Goal: Task Accomplishment & Management: Complete application form

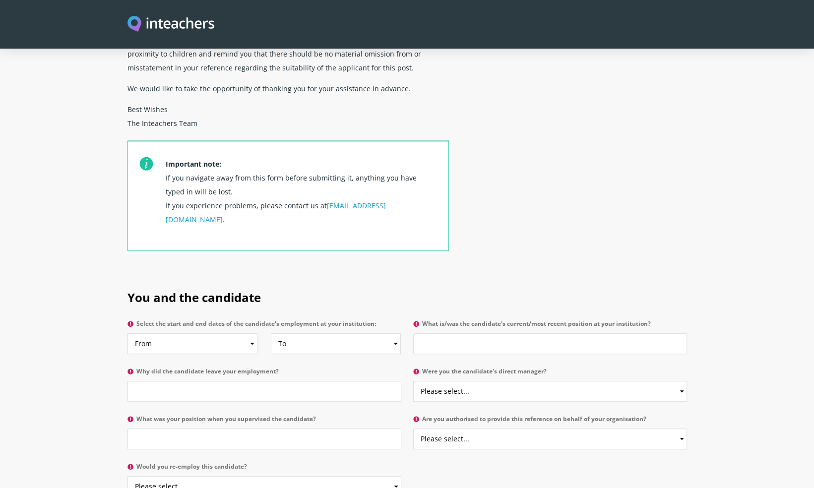
scroll to position [284, 0]
click at [253, 333] on select "From 2025 2024 2023 2022 2021 2020 2019 2018 2017 2016 2015 2014 2013 2012 2011…" at bounding box center [192, 343] width 130 height 21
select select "2013"
click at [127, 333] on select "From 2025 2024 2023 2022 2021 2020 2019 2018 2017 2016 2015 2014 2013 2012 2011…" at bounding box center [192, 343] width 130 height 21
click at [333, 333] on select "To Currently 2025 2024 2023 2022 2021 2020 2019 2018 2017 2016 2015 2014 2013 2…" at bounding box center [336, 343] width 130 height 21
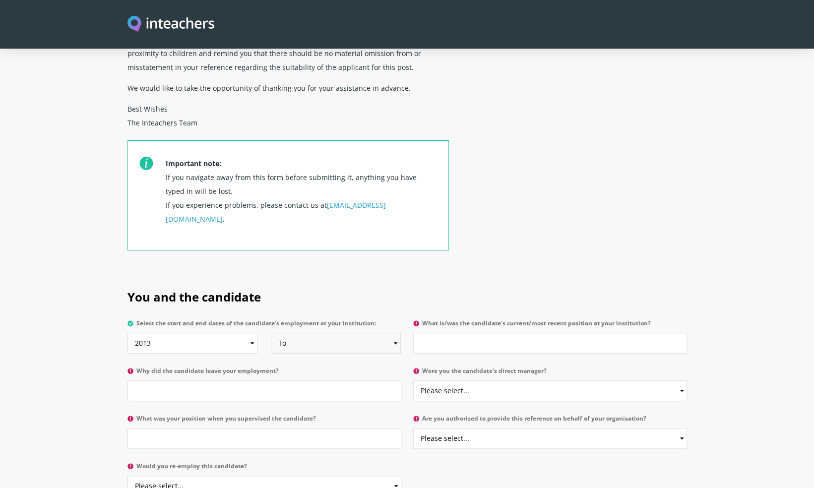
select select "2023"
click at [271, 333] on select "To Currently 2025 2024 2023 2022 2021 2020 2019 2018 2017 2016 2015 2014 2013 2…" at bounding box center [336, 343] width 130 height 21
click at [198, 380] on input "Why did the candidate leave your employment?" at bounding box center [264, 390] width 274 height 21
type input "Moved back to the UK"
click at [442, 333] on input "What is/was the candidate's current/most recent position at your institution?" at bounding box center [550, 343] width 274 height 21
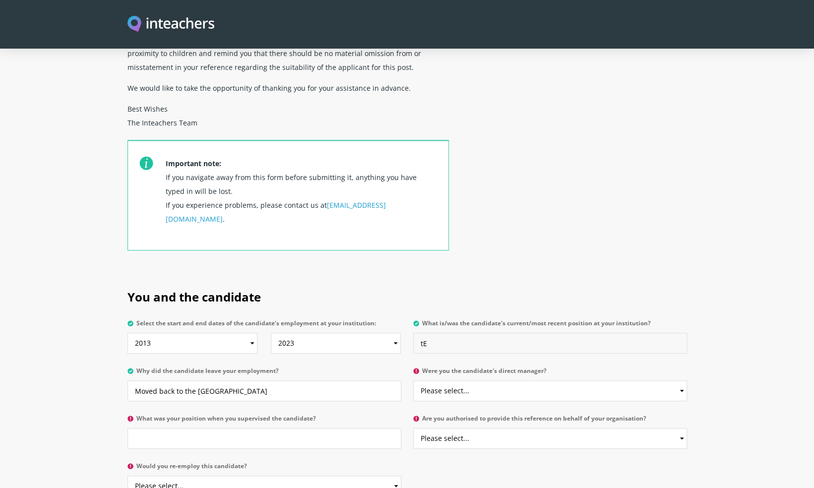
type input "t"
type input "Teacher of English and Head of Year"
click at [345, 428] on input "What was your position when you supervised the candidate?" at bounding box center [264, 438] width 274 height 21
type input "Head of Secondary"
click at [476, 380] on select "Please select... Yes No" at bounding box center [550, 390] width 274 height 21
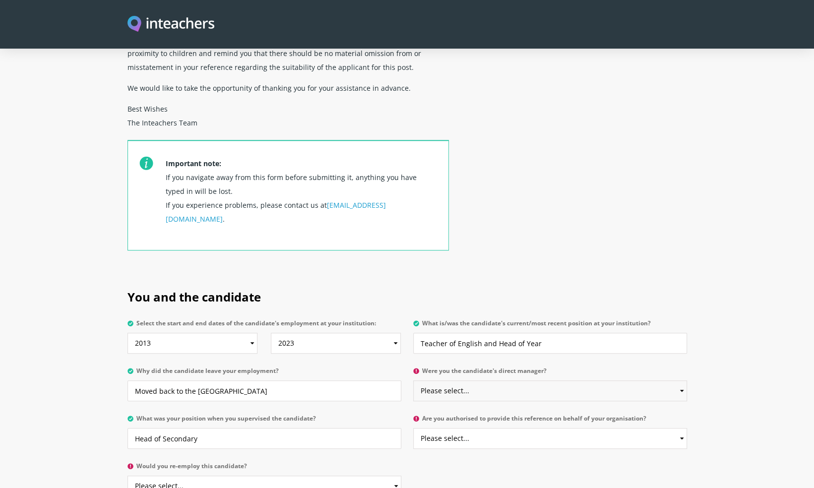
select select "No"
click at [413, 380] on select "Please select... Yes No" at bounding box center [550, 390] width 274 height 21
click at [467, 428] on select "Please select... Yes No" at bounding box center [550, 438] width 274 height 21
select select "Yes"
click at [413, 428] on select "Please select... Yes No" at bounding box center [550, 438] width 274 height 21
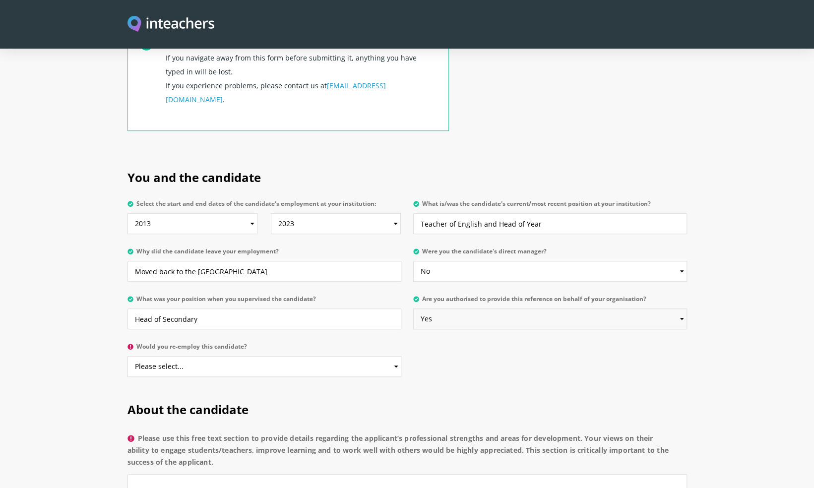
scroll to position [404, 0]
click at [374, 355] on select "Please select... Yes No" at bounding box center [264, 365] width 274 height 21
select select "Yes"
click at [127, 355] on select "Please select... Yes No" at bounding box center [264, 365] width 274 height 21
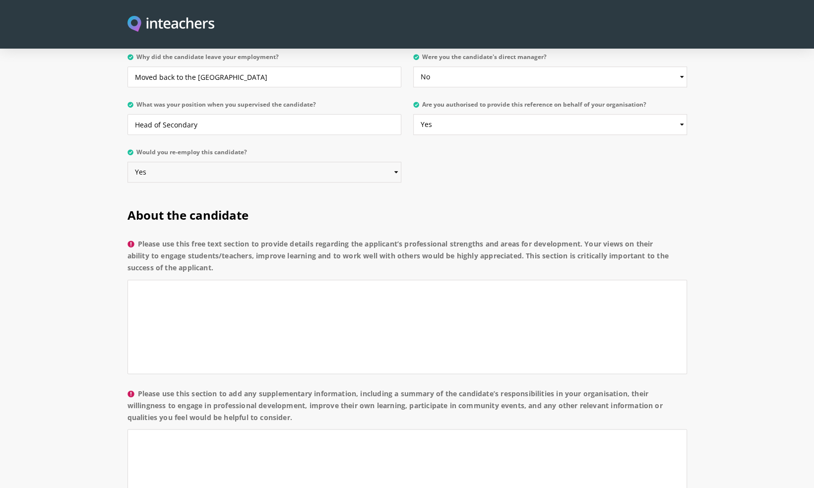
scroll to position [599, 0]
click at [229, 278] on textarea "Please use this free text section to provide details regarding the applicant’s …" at bounding box center [406, 325] width 559 height 94
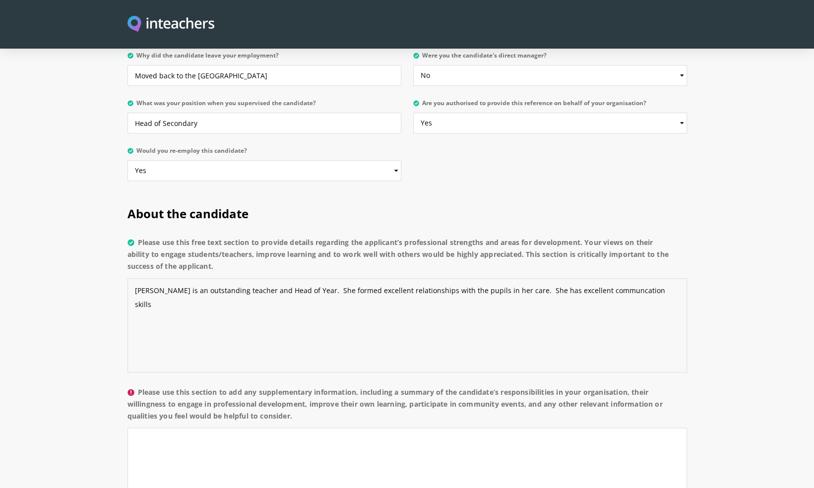
click at [593, 278] on textarea "Justine is an outstanding teacher and Head of Year. She formed excellent relati…" at bounding box center [406, 325] width 559 height 94
click at [632, 278] on textarea "Justine is an outstanding teacher and Head of Year. She formed excellent relati…" at bounding box center [406, 325] width 559 height 94
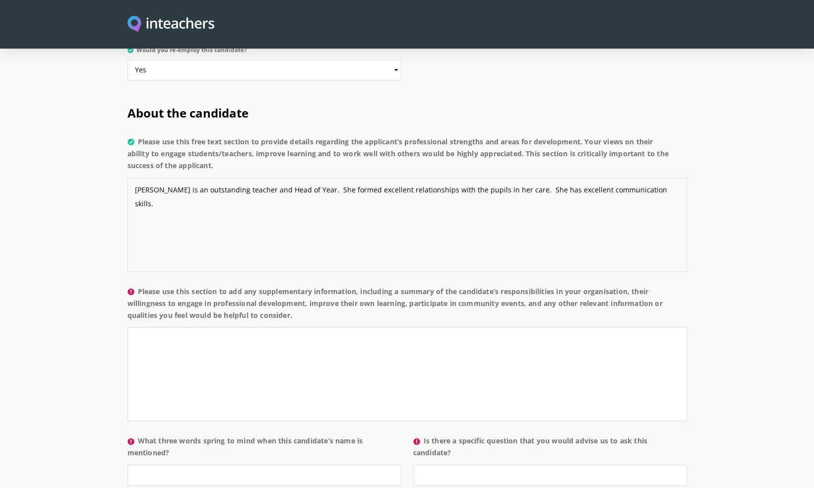
scroll to position [708, 0]
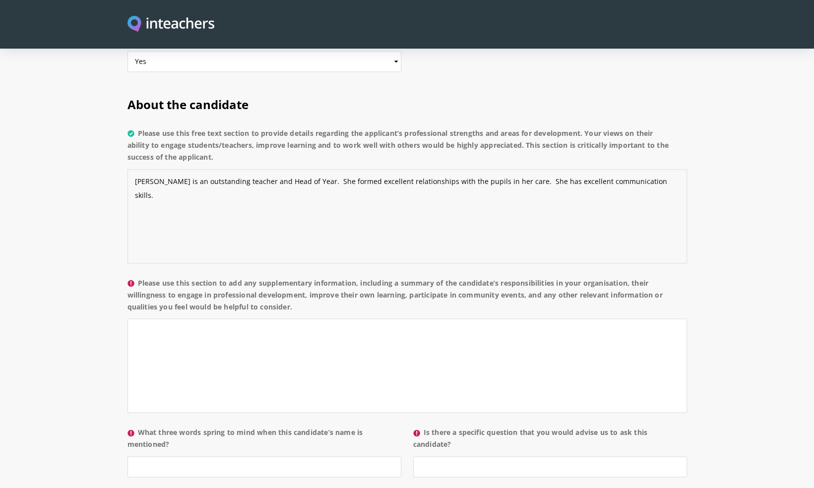
type textarea "Justine is an outstanding teacher and Head of Year. She formed excellent relati…"
click at [394, 318] on textarea "Please use this section to add any supplementary information, including a summa…" at bounding box center [406, 365] width 559 height 94
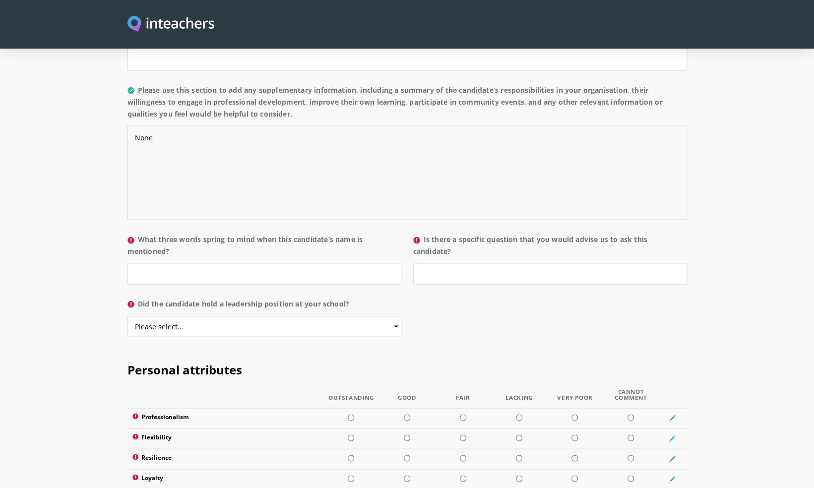
scroll to position [901, 0]
type textarea "None"
click at [262, 263] on input "What three words spring to mind when this candidate’s name is mentioned?" at bounding box center [264, 273] width 274 height 21
type input "Caring, hardworking and energetic"
click at [443, 263] on input "Is there a specific question that you would advise us to ask this candidate?" at bounding box center [550, 273] width 274 height 21
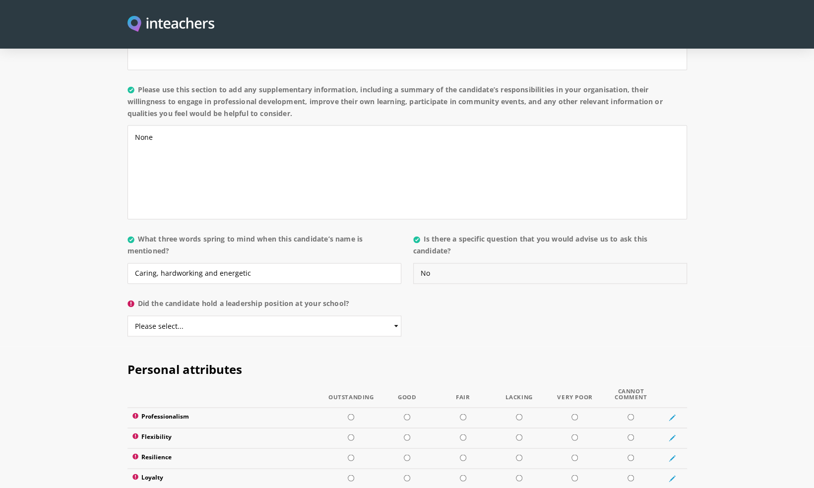
type input "No"
click at [312, 315] on select "Please select... Yes No" at bounding box center [264, 325] width 274 height 21
select select "Yes"
click at [127, 315] on select "Please select... Yes No" at bounding box center [264, 325] width 274 height 21
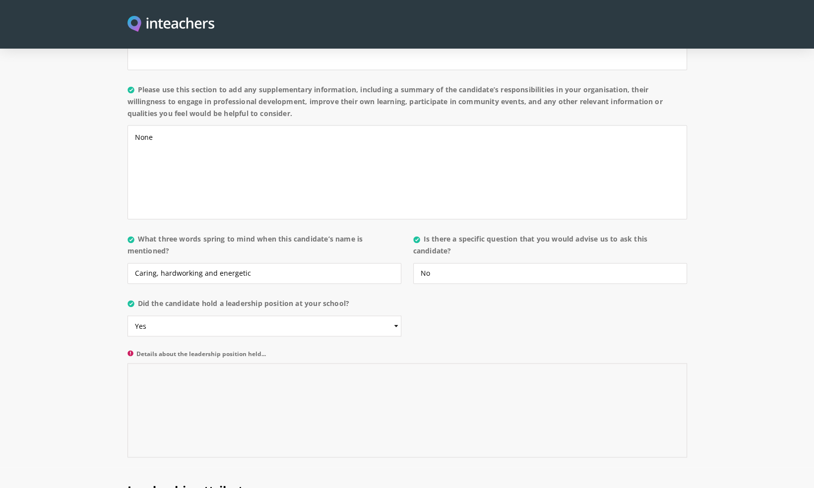
click at [338, 363] on textarea "Details about the leadership position held..." at bounding box center [406, 410] width 559 height 94
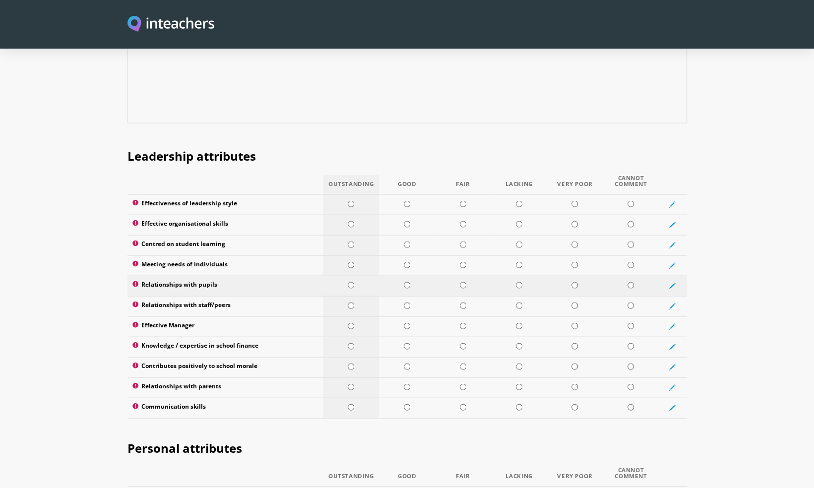
scroll to position [1236, 0]
type textarea "Head of Year and Head of House"
click at [349, 193] on td at bounding box center [351, 203] width 56 height 20
radio input "true"
click at [349, 220] on input "radio" at bounding box center [351, 223] width 6 height 6
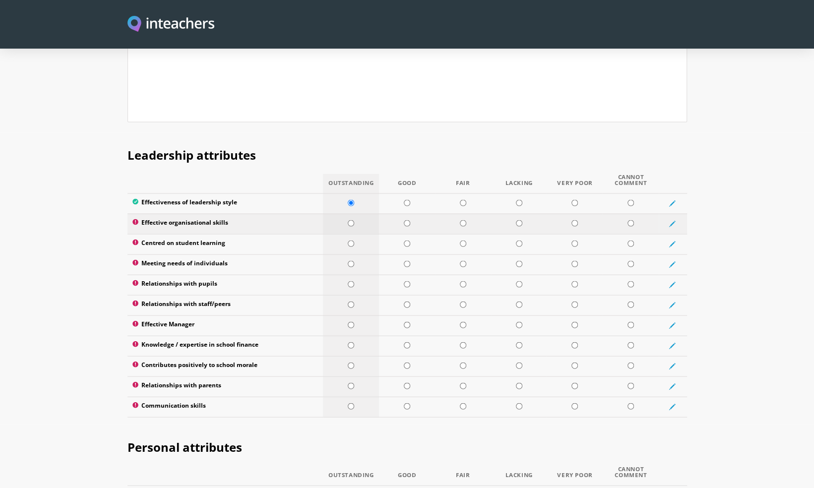
radio input "true"
click at [349, 240] on input "radio" at bounding box center [351, 243] width 6 height 6
radio input "true"
click at [349, 261] on input "radio" at bounding box center [351, 264] width 6 height 6
radio input "true"
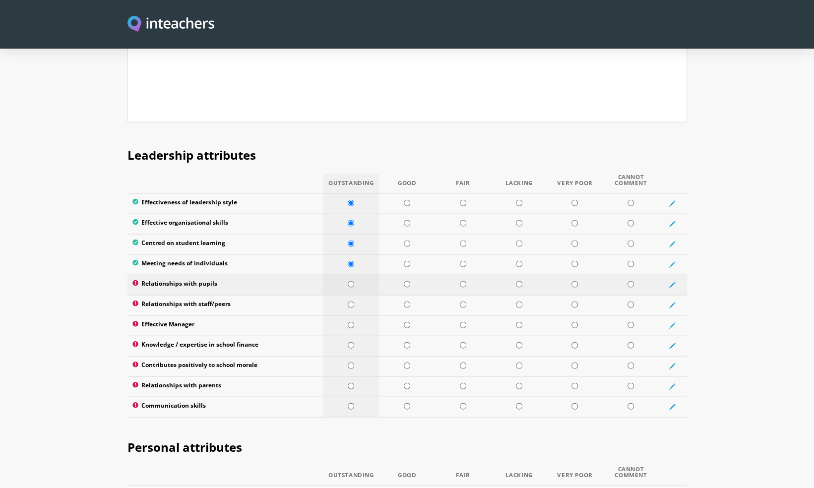
click at [348, 281] on input "radio" at bounding box center [351, 284] width 6 height 6
radio input "true"
click at [349, 301] on input "radio" at bounding box center [351, 304] width 6 height 6
radio input "true"
click at [350, 322] on input "radio" at bounding box center [351, 325] width 6 height 6
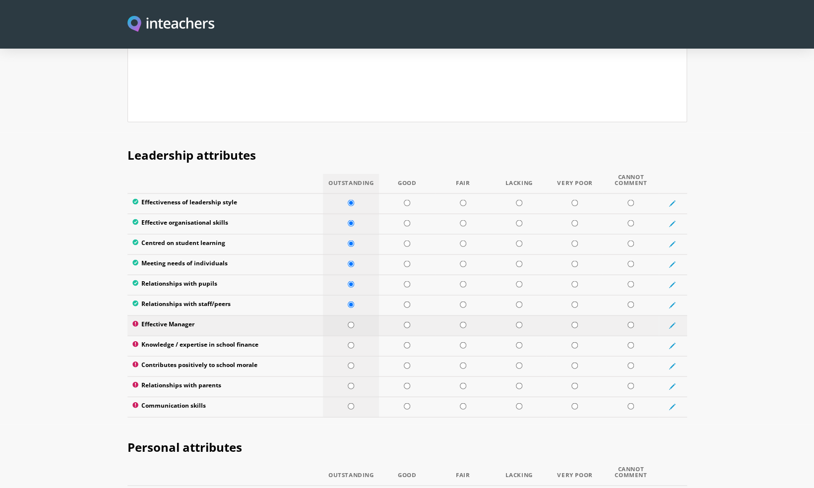
radio input "true"
click at [350, 342] on input "radio" at bounding box center [351, 345] width 6 height 6
radio input "true"
click at [351, 362] on input "radio" at bounding box center [351, 365] width 6 height 6
radio input "true"
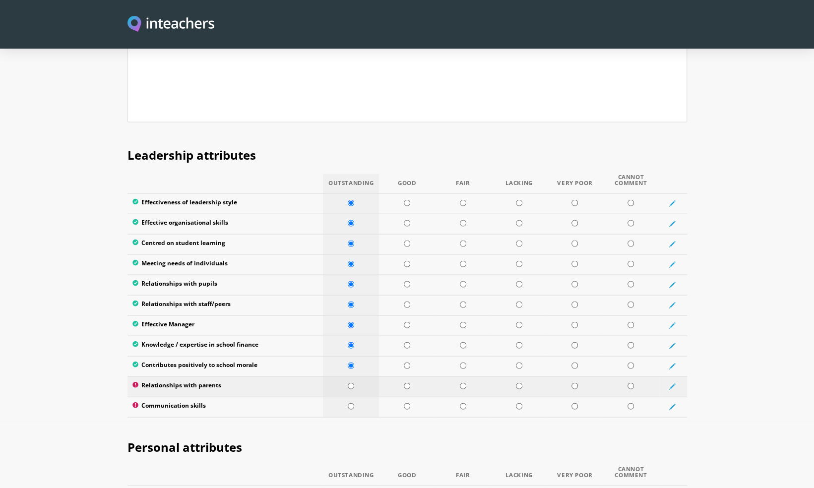
click at [350, 383] on input "radio" at bounding box center [351, 386] width 6 height 6
radio input "true"
click at [350, 403] on input "radio" at bounding box center [351, 406] width 6 height 6
radio input "true"
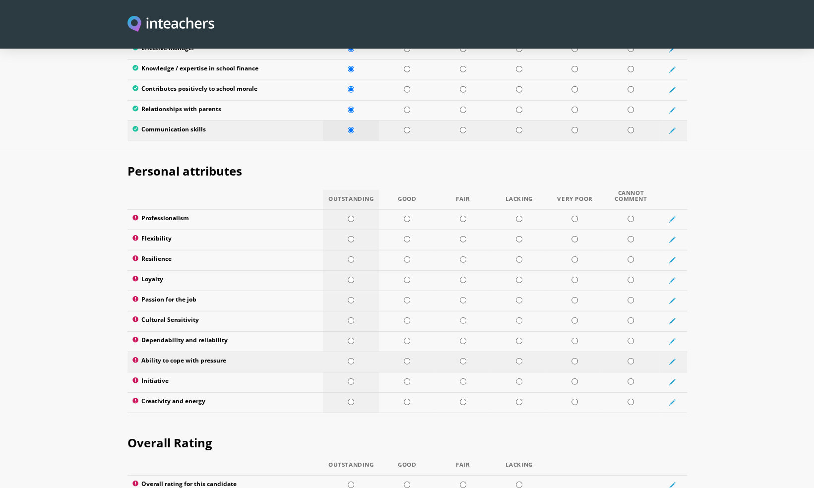
scroll to position [1513, 0]
click at [350, 215] on input "radio" at bounding box center [351, 218] width 6 height 6
radio input "true"
click at [350, 236] on input "radio" at bounding box center [351, 239] width 6 height 6
radio input "true"
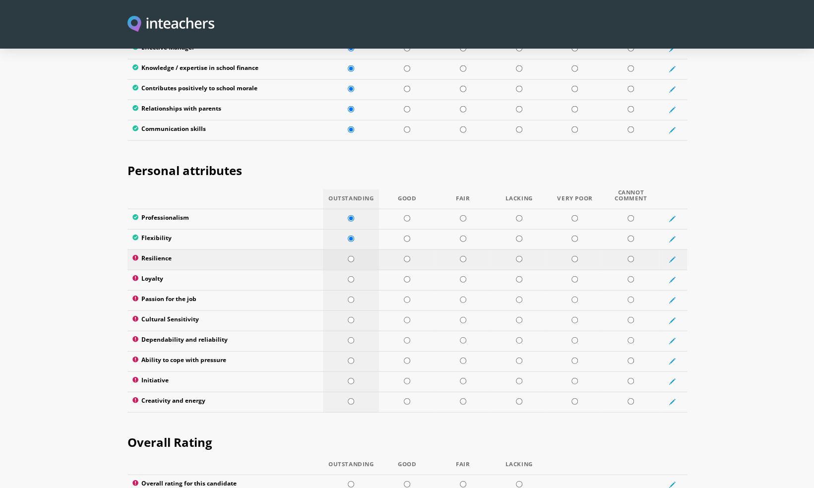
click at [350, 256] on input "radio" at bounding box center [351, 259] width 6 height 6
radio input "true"
click at [350, 276] on input "radio" at bounding box center [351, 279] width 6 height 6
radio input "true"
click at [349, 296] on input "radio" at bounding box center [351, 299] width 6 height 6
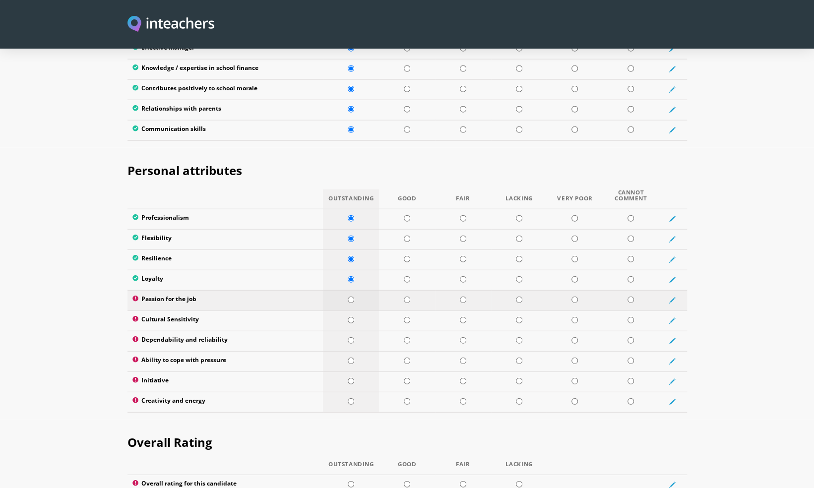
radio input "true"
click at [349, 317] on input "radio" at bounding box center [351, 320] width 6 height 6
radio input "true"
click at [350, 337] on input "radio" at bounding box center [351, 340] width 6 height 6
radio input "true"
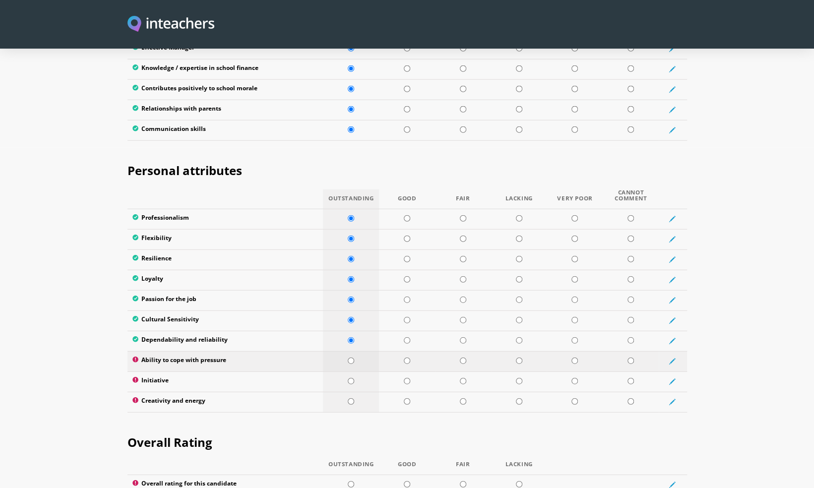
click at [351, 357] on input "radio" at bounding box center [351, 360] width 6 height 6
radio input "true"
click at [353, 378] on input "radio" at bounding box center [351, 381] width 6 height 6
radio input "true"
click at [351, 398] on input "radio" at bounding box center [351, 401] width 6 height 6
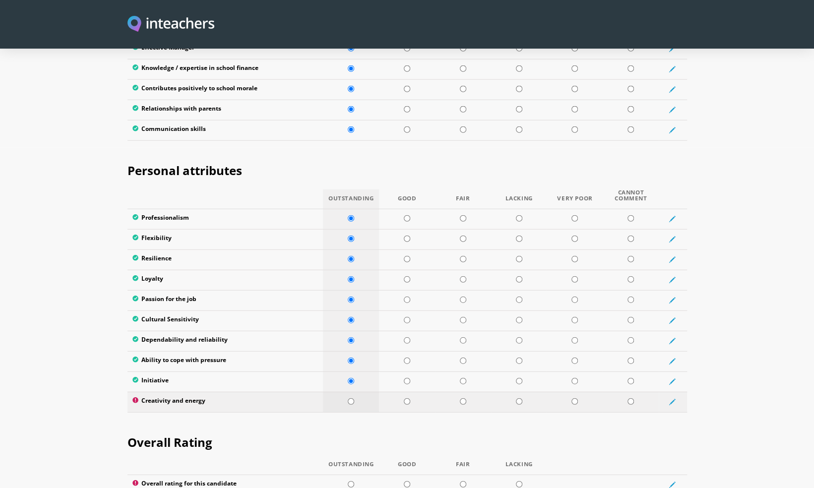
radio input "true"
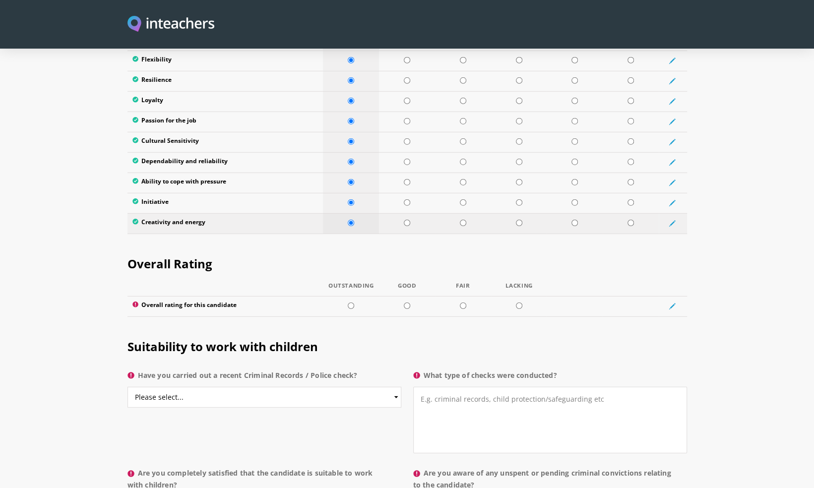
scroll to position [1692, 0]
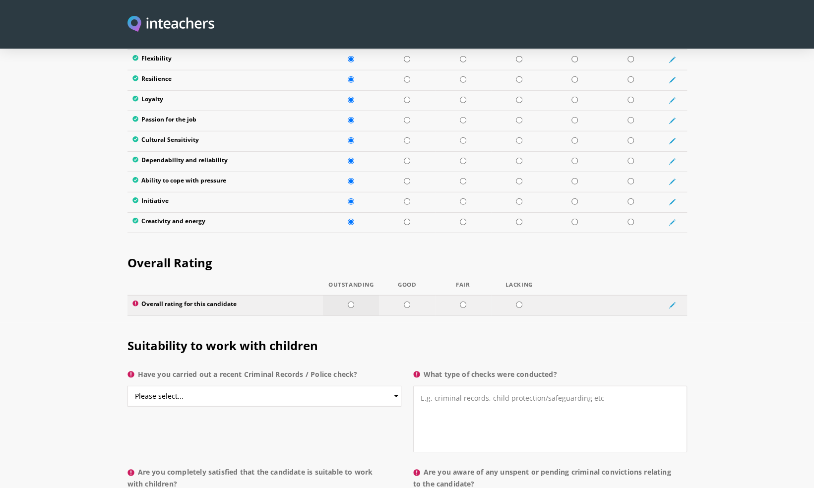
click at [351, 301] on input "radio" at bounding box center [351, 304] width 6 height 6
radio input "true"
click at [326, 386] on select "Please select... Yes No Do not know" at bounding box center [264, 396] width 274 height 21
click at [127, 386] on select "Please select... Yes No Do not know" at bounding box center [264, 396] width 274 height 21
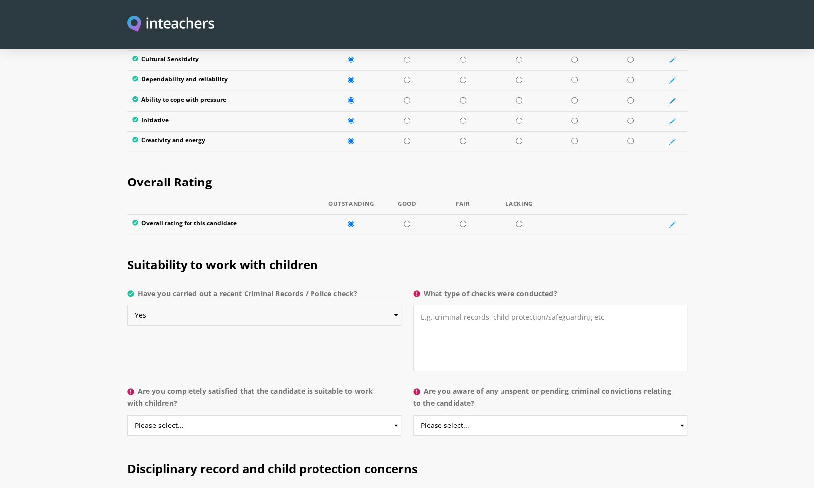
scroll to position [1773, 0]
click at [382, 304] on select "Please select... Yes No Do not know" at bounding box center [264, 314] width 274 height 21
select select "Do not know"
click at [127, 304] on select "Please select... Yes No Do not know" at bounding box center [264, 314] width 274 height 21
click at [434, 304] on textarea "What type of checks were conducted?" at bounding box center [550, 337] width 274 height 66
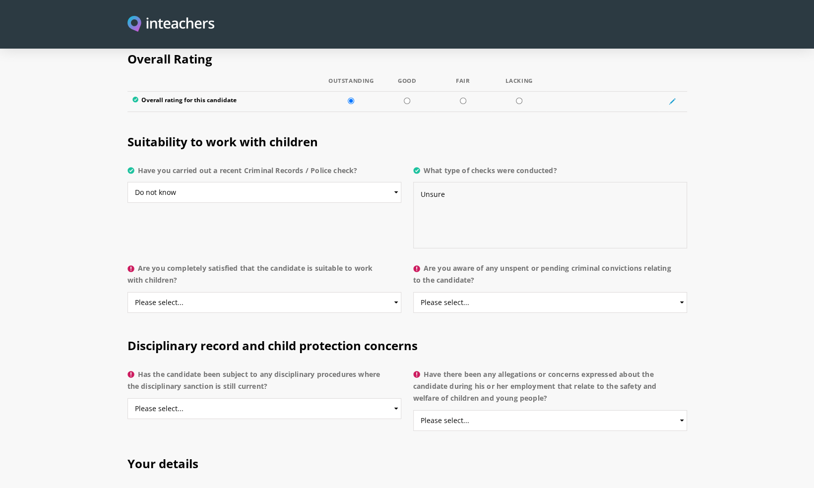
scroll to position [1897, 0]
type textarea "Unsure"
click at [335, 291] on select "Please select... Yes No Do not know" at bounding box center [264, 301] width 274 height 21
select select "Yes"
click at [127, 291] on select "Please select... Yes No Do not know" at bounding box center [264, 301] width 274 height 21
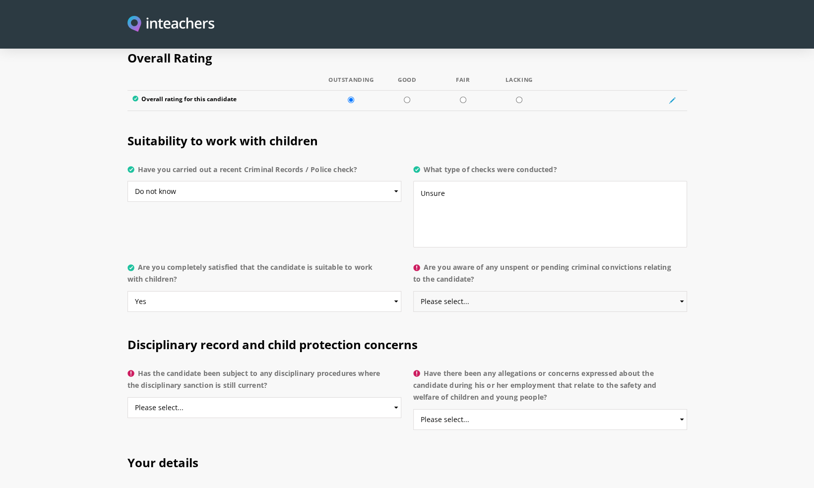
click at [460, 291] on select "Please select... Yes No Do not know" at bounding box center [550, 301] width 274 height 21
select select "No"
click at [413, 291] on select "Please select... Yes No Do not know" at bounding box center [550, 301] width 274 height 21
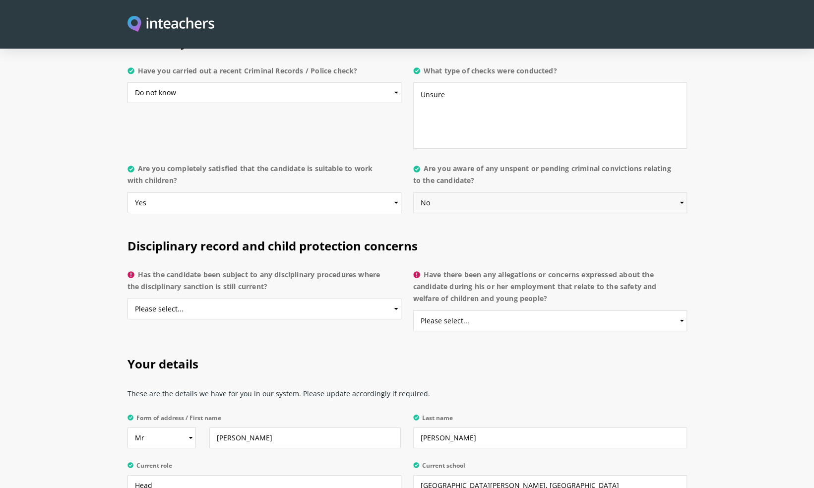
scroll to position [1996, 0]
click at [318, 298] on select "Please select... Yes No Do not know" at bounding box center [264, 308] width 274 height 21
select select "No"
click at [127, 298] on select "Please select... Yes No Do not know" at bounding box center [264, 308] width 274 height 21
click at [442, 310] on select "Please select... Yes No Do not know" at bounding box center [550, 320] width 274 height 21
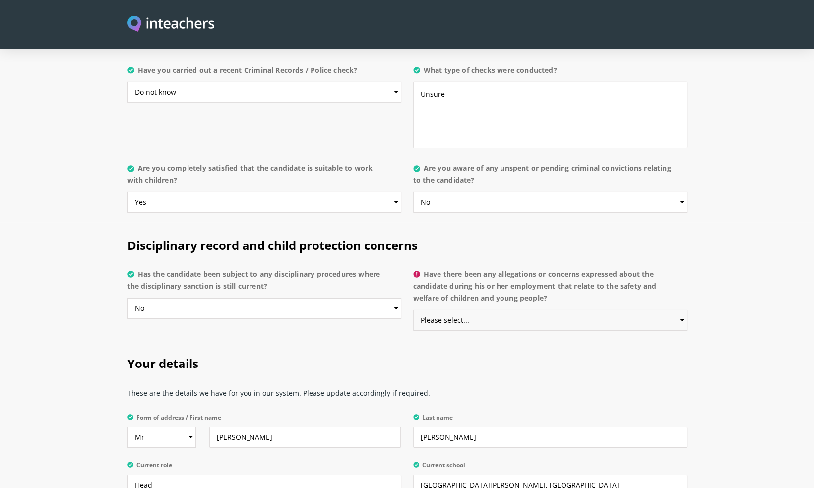
select select "No"
click at [413, 310] on select "Please select... Yes No Do not know" at bounding box center [550, 320] width 274 height 21
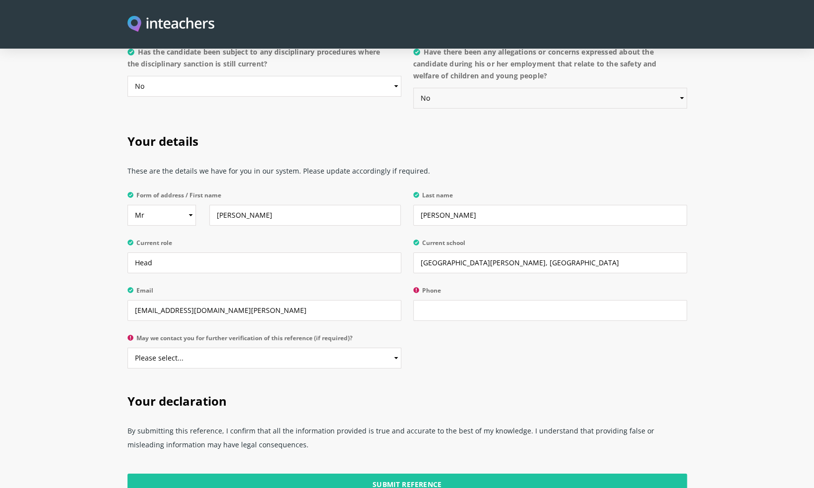
scroll to position [2219, 0]
click at [294, 347] on select "Please select... Yes No" at bounding box center [264, 357] width 274 height 21
select select "Yes"
click at [127, 347] on select "Please select... Yes No" at bounding box center [264, 357] width 274 height 21
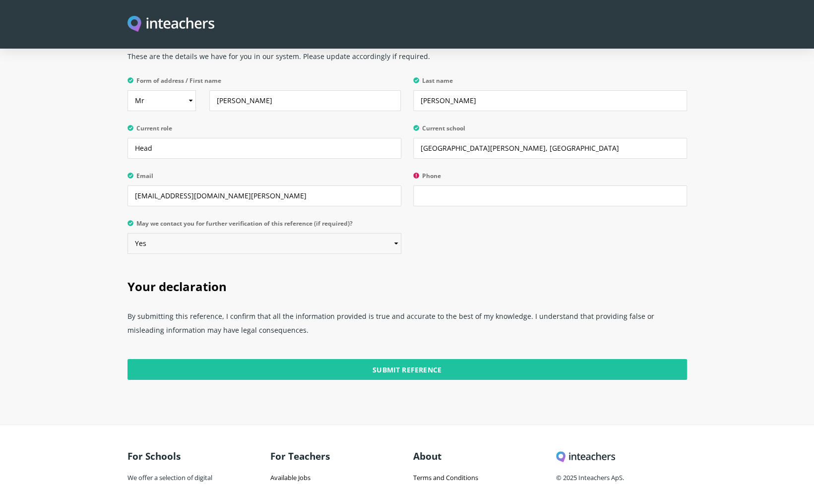
scroll to position [2333, 0]
click at [456, 185] on input "Phone" at bounding box center [550, 195] width 274 height 21
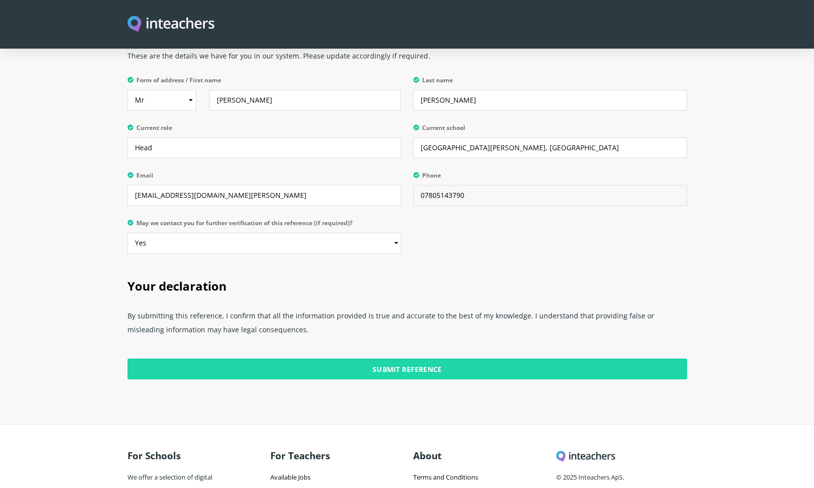
type input "07805143790"
click at [412, 358] on input "Submit Reference" at bounding box center [406, 368] width 559 height 21
